Goal: Task Accomplishment & Management: Manage account settings

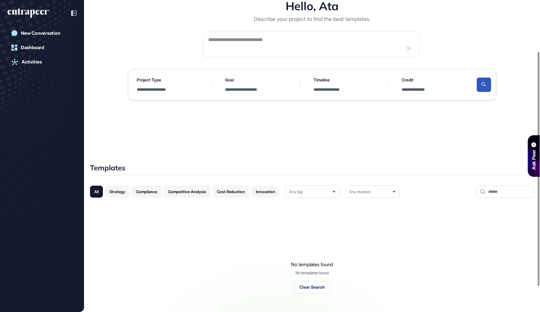
scroll to position [102, 0]
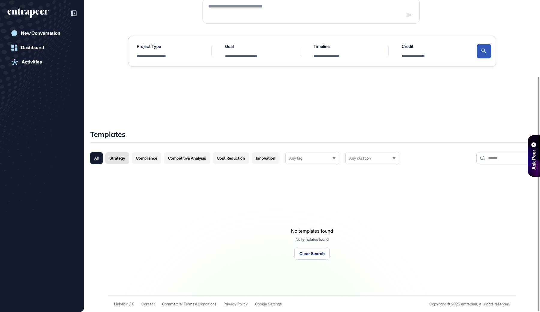
click at [123, 154] on div "Strategy" at bounding box center [117, 158] width 24 height 12
click at [151, 156] on div "Compliance" at bounding box center [147, 158] width 30 height 12
click at [103, 161] on div "All" at bounding box center [96, 158] width 13 height 12
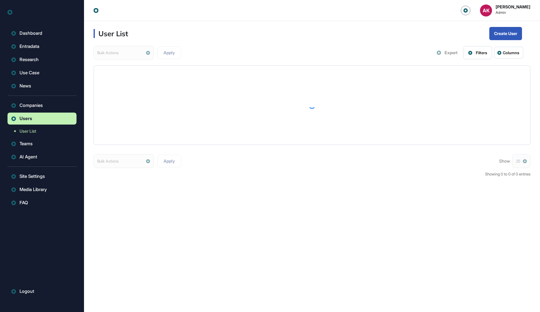
scroll to position [0, 0]
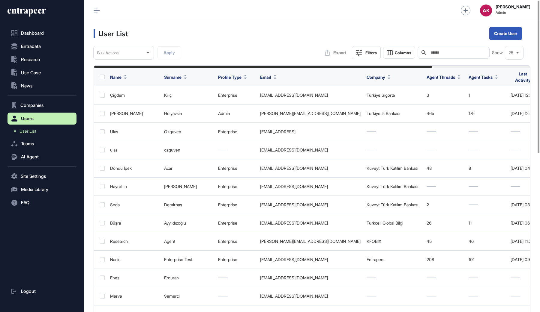
click at [461, 53] on input "text" at bounding box center [458, 52] width 56 height 5
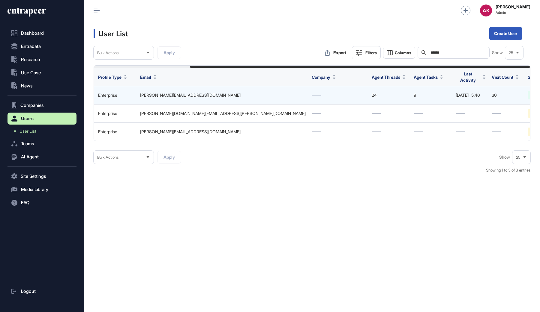
scroll to position [0, 123]
type input "******"
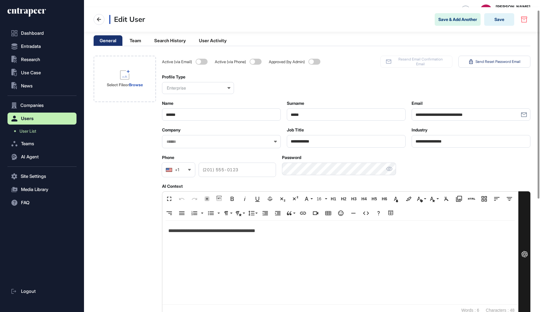
scroll to position [20, 0]
